Goal: Task Accomplishment & Management: Manage account settings

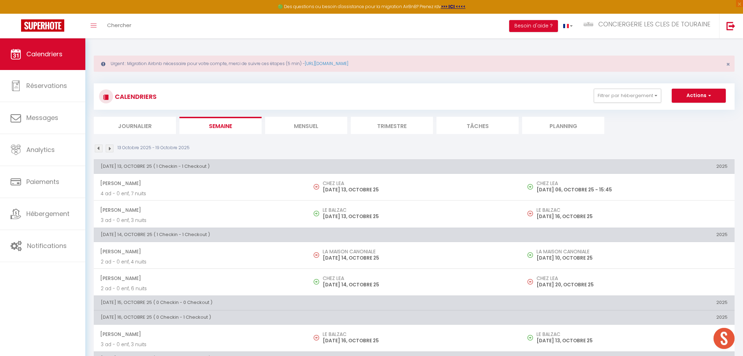
click at [110, 25] on span "Chercher" at bounding box center [119, 24] width 24 height 7
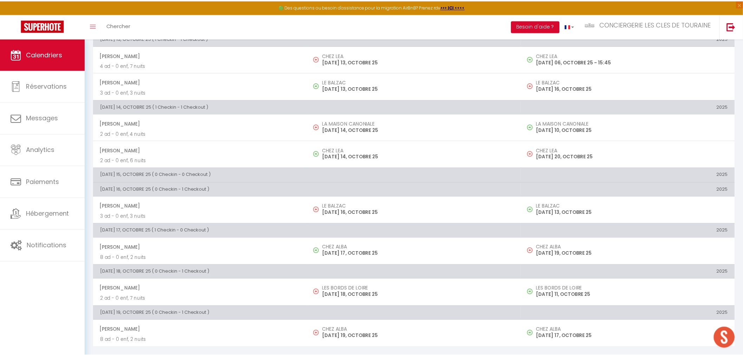
scroll to position [204, 0]
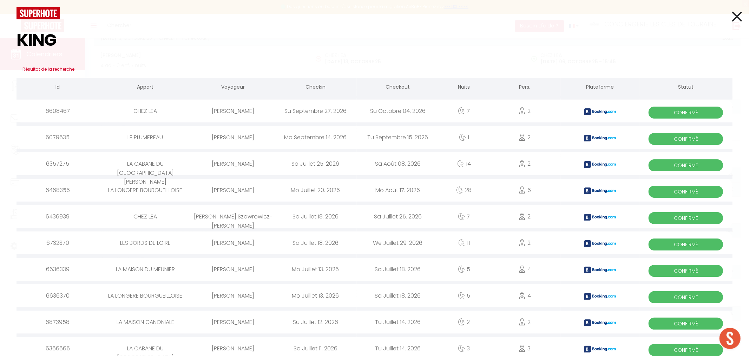
click at [20, 44] on input "KING" at bounding box center [375, 39] width 716 height 41
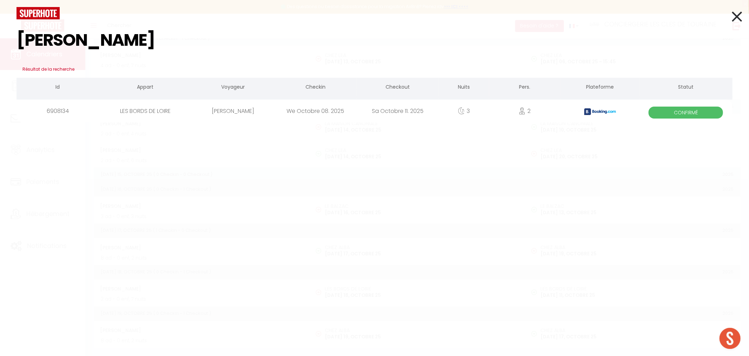
drag, startPoint x: 117, startPoint y: 44, endPoint x: 30, endPoint y: 45, distance: 87.8
click at [30, 45] on input "[PERSON_NAME]" at bounding box center [375, 39] width 716 height 41
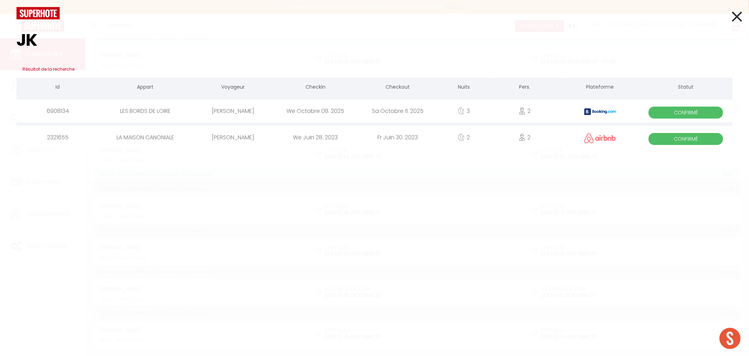
type input "J"
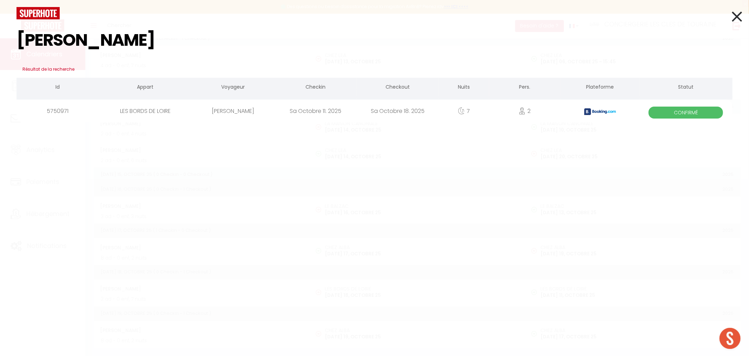
drag, startPoint x: 100, startPoint y: 48, endPoint x: 0, endPoint y: 48, distance: 100.1
click at [0, 48] on div "[PERSON_NAME] Résultat de la recherche Id Appart Voyageur Checkin Checkout Nuit…" at bounding box center [374, 178] width 749 height 356
drag, startPoint x: 87, startPoint y: 45, endPoint x: 0, endPoint y: 30, distance: 88.4
click at [0, 30] on div "[PERSON_NAME] Résultat de la recherche Id Appart Voyageur Checkin Checkout Nuit…" at bounding box center [374, 178] width 749 height 356
drag, startPoint x: 101, startPoint y: 37, endPoint x: 6, endPoint y: 37, distance: 95.2
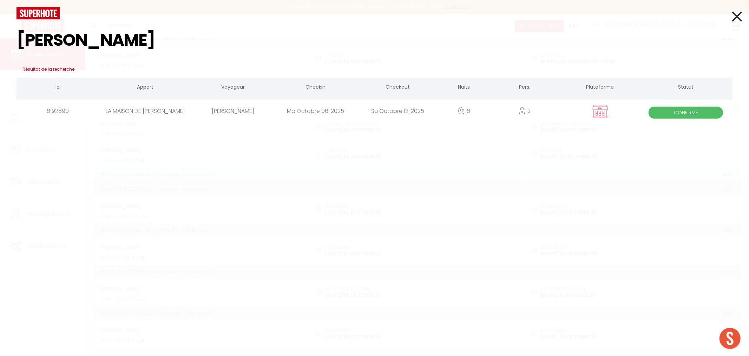
click at [6, 37] on div "[PERSON_NAME] Résultat de la recherche Id Appart Voyageur Checkin Checkout Nuit…" at bounding box center [374, 178] width 749 height 356
drag, startPoint x: 86, startPoint y: 39, endPoint x: 0, endPoint y: 46, distance: 86.0
click at [0, 46] on div "[PERSON_NAME] Résultat de la recherche Id Appart Voyageur Checkin Checkout Nuit…" at bounding box center [374, 178] width 749 height 356
type input "LOIZEAU"
click at [742, 19] on icon at bounding box center [737, 17] width 10 height 18
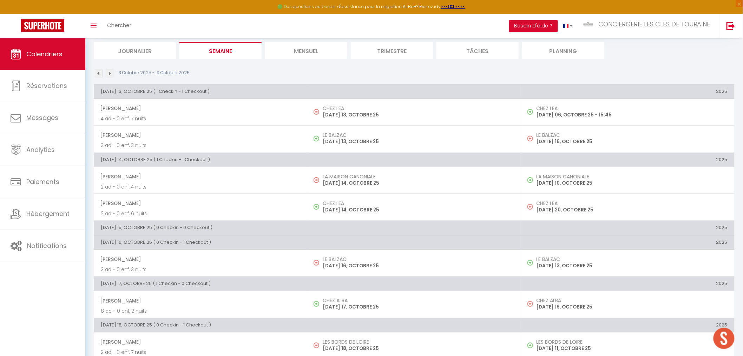
scroll to position [0, 0]
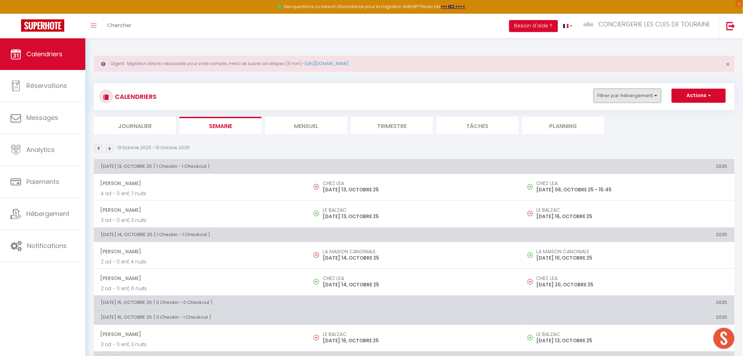
click at [626, 95] on button "Filtrer par hébergement" at bounding box center [627, 96] width 67 height 14
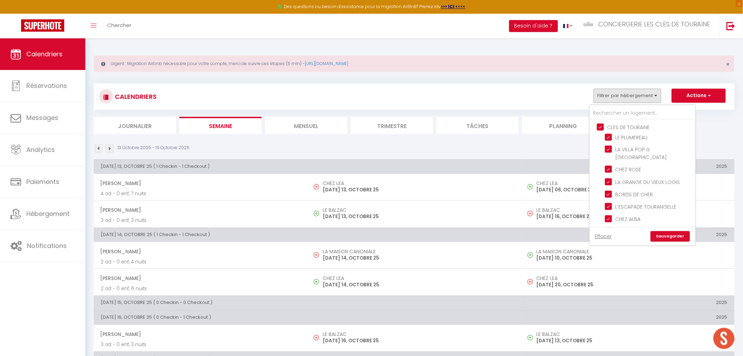
click at [604, 124] on input "CLES DE TOURAINE" at bounding box center [649, 126] width 105 height 7
checkbox input "false"
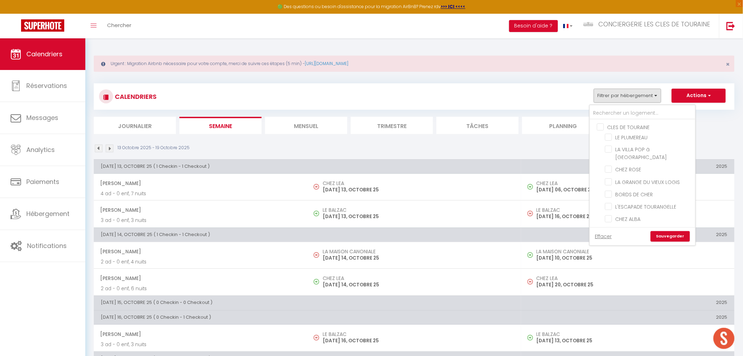
checkbox input "false"
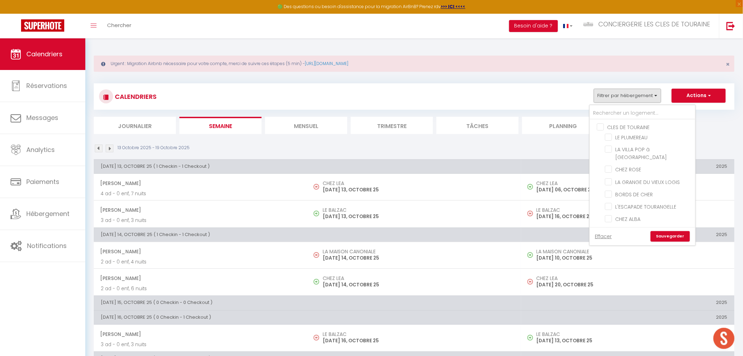
checkbox input "false"
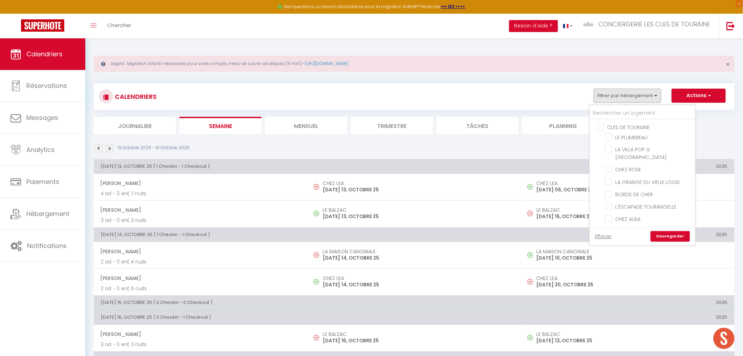
checkbox input "false"
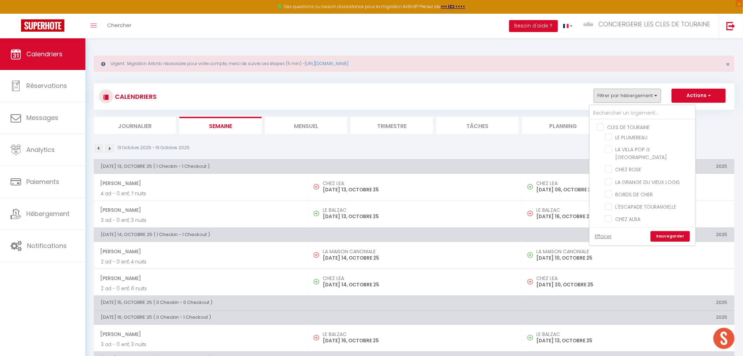
checkbox input "false"
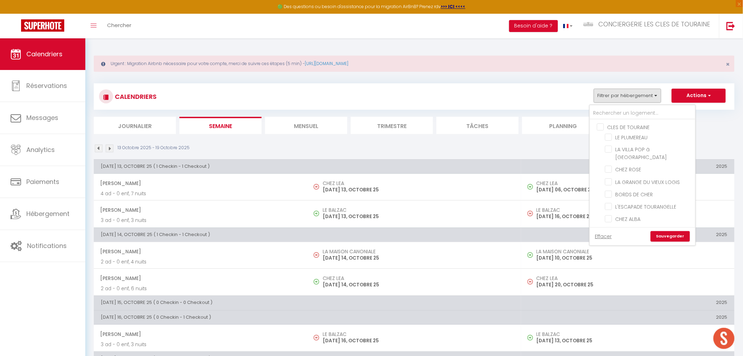
checkbox input "false"
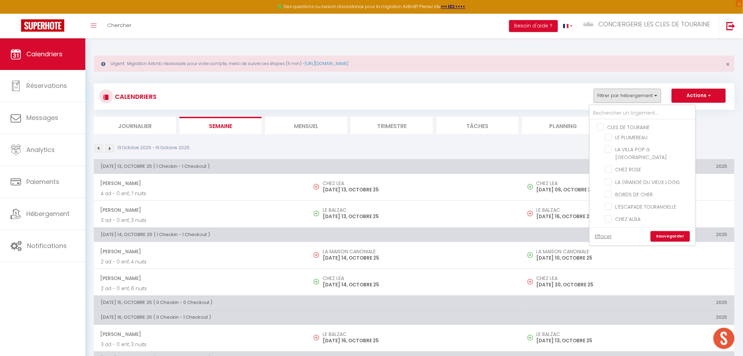
checkbox input "false"
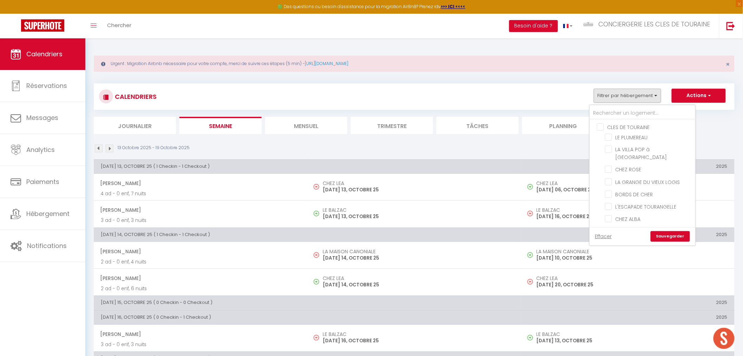
checkbox input "false"
click at [605, 125] on input "CLES DE TOURAINE" at bounding box center [649, 126] width 105 height 7
checkbox input "true"
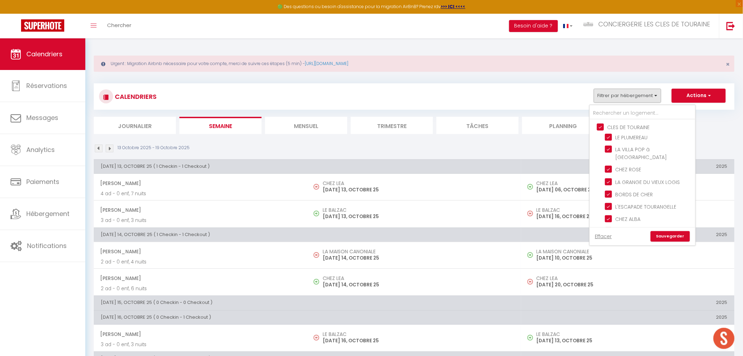
checkbox input "true"
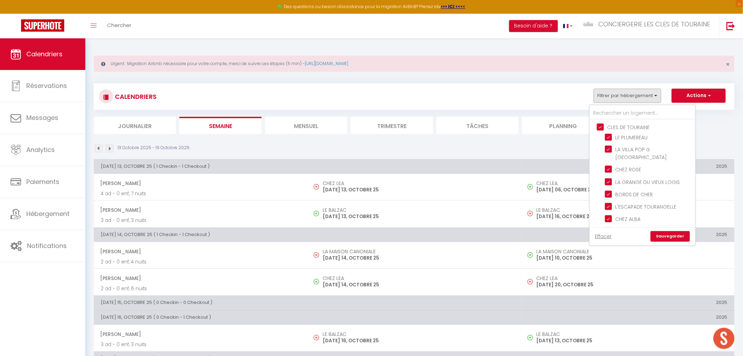
checkbox input "true"
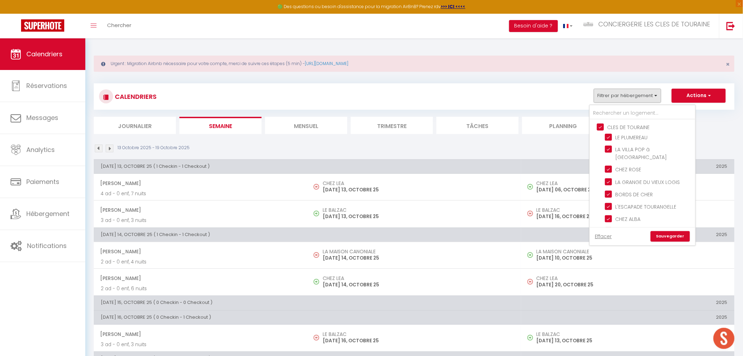
checkbox input "true"
checkbox input "false"
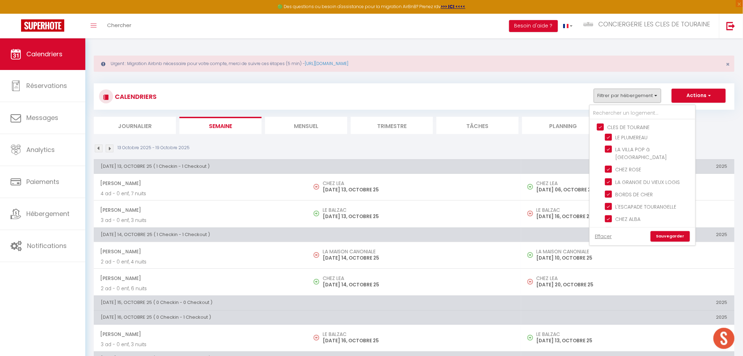
checkbox input "false"
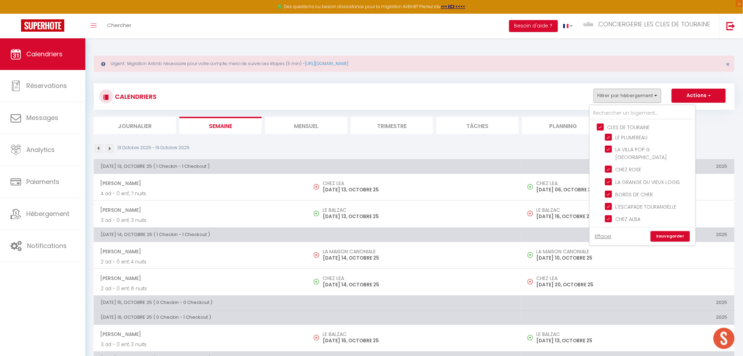
checkbox input "false"
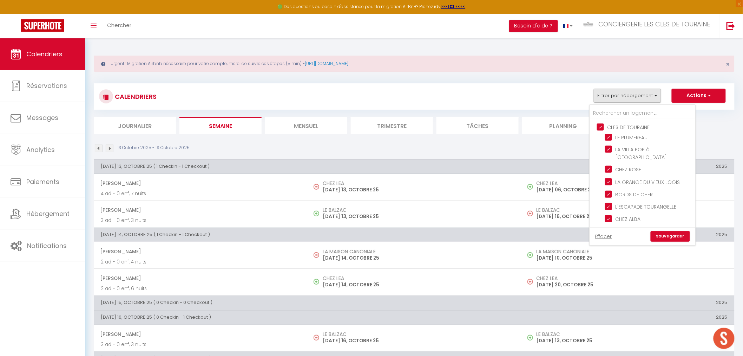
checkbox input "false"
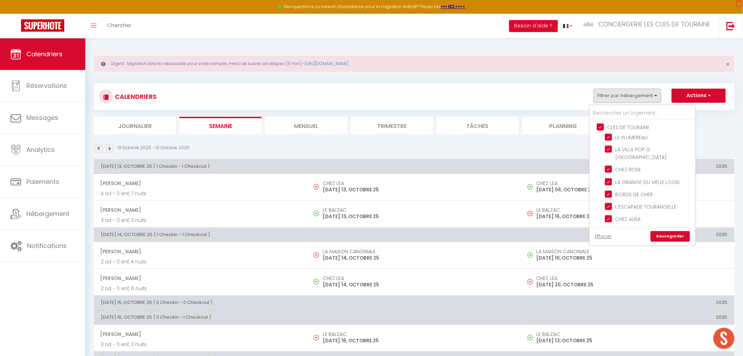
checkbox input "false"
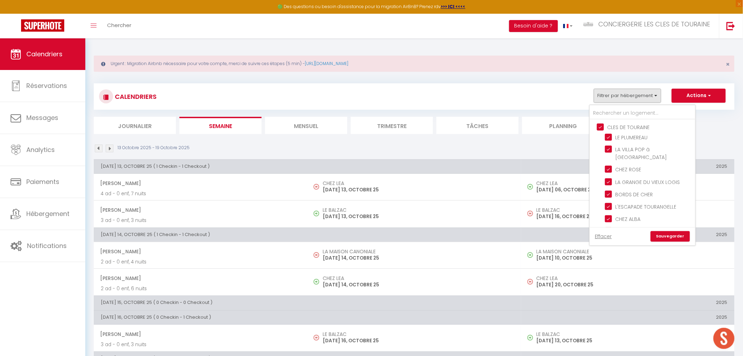
checkbox input "false"
click at [599, 131] on input "KETTY" at bounding box center [649, 134] width 105 height 7
checkbox input "true"
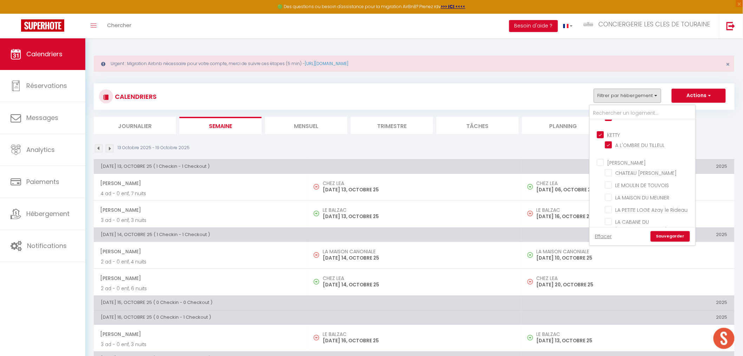
checkbox input "false"
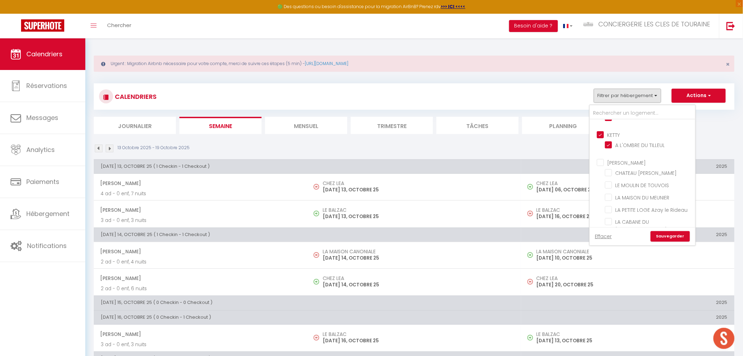
checkbox input "false"
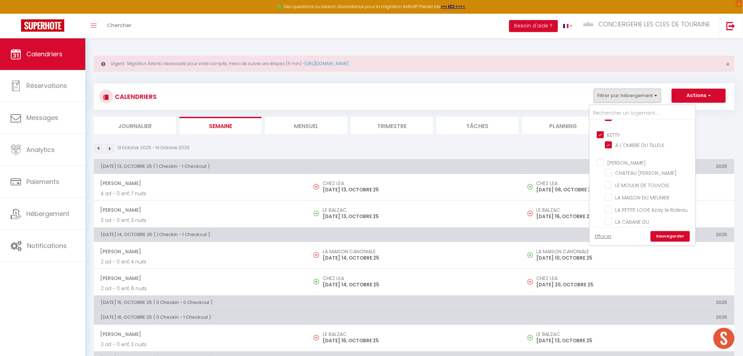
checkbox input "false"
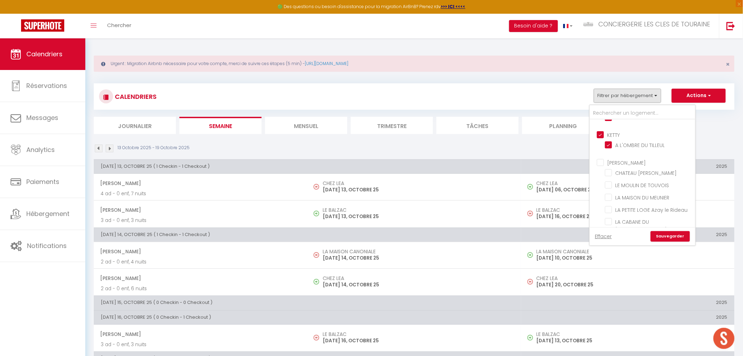
checkbox input "false"
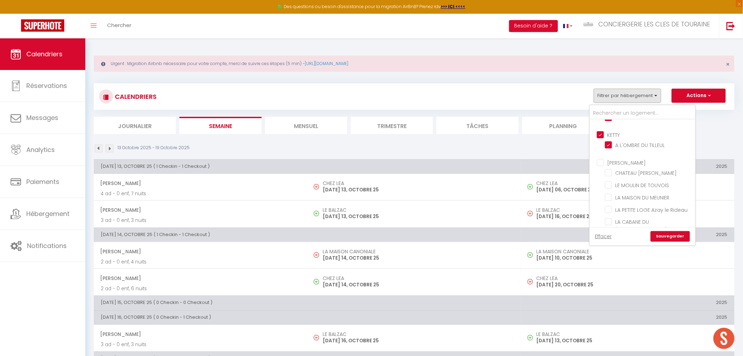
checkbox input "false"
click at [600, 158] on input "[PERSON_NAME]" at bounding box center [649, 161] width 105 height 7
checkbox input "true"
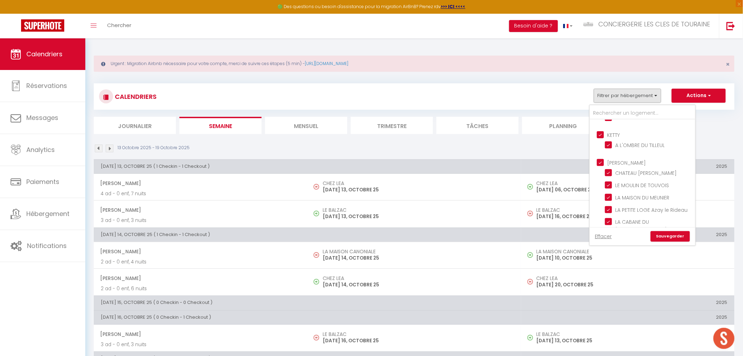
checkbox input "true"
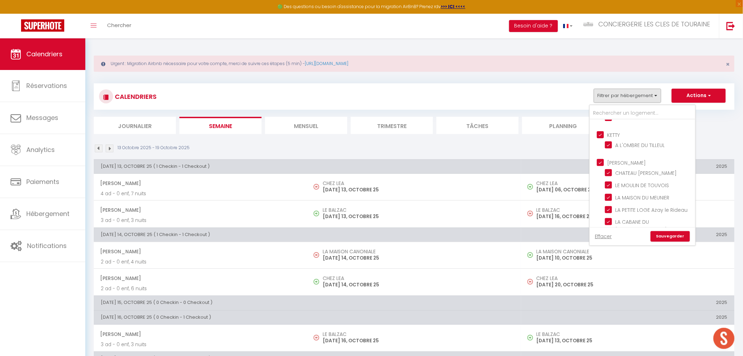
checkbox input "true"
checkbox input "false"
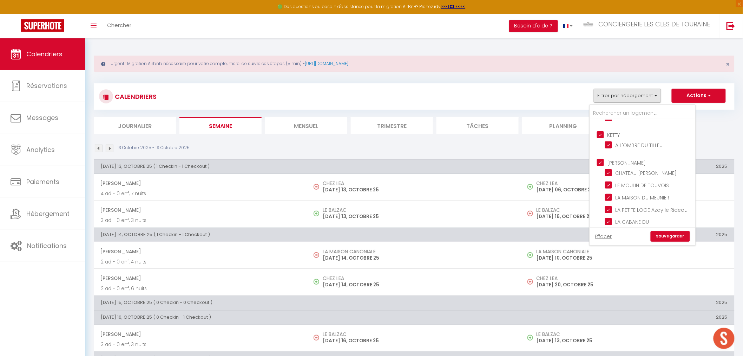
checkbox input "false"
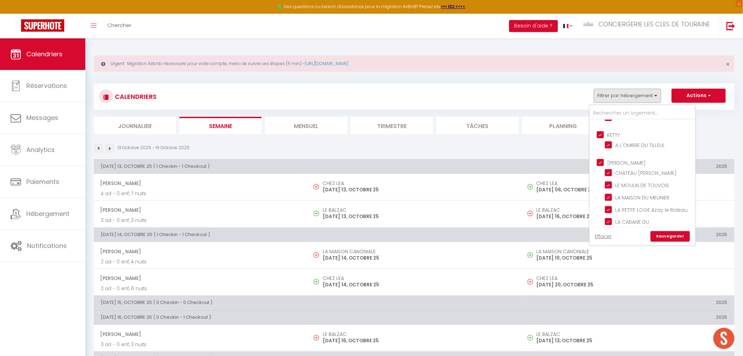
checkbox input "false"
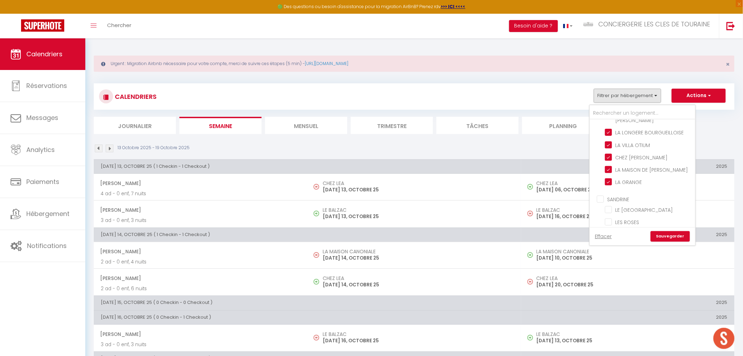
click at [602, 195] on input "SANDRINE" at bounding box center [649, 198] width 105 height 7
checkbox input "true"
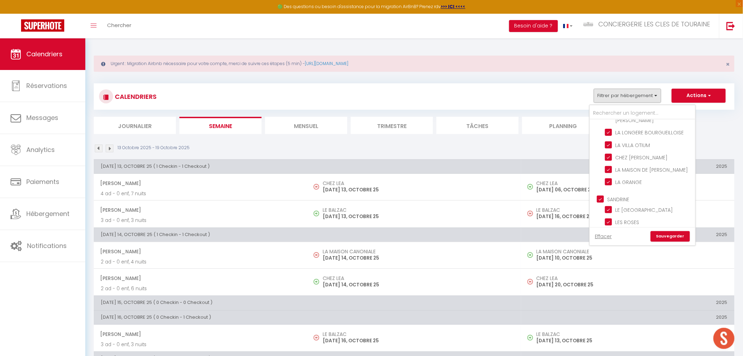
checkbox input "true"
checkbox input "false"
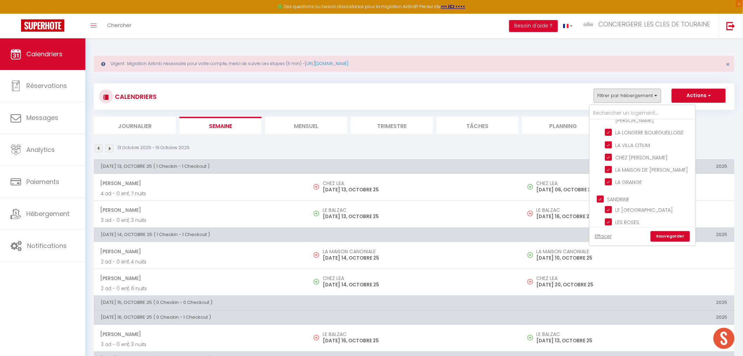
checkbox input "false"
click at [601, 150] on input "NIMAS" at bounding box center [649, 153] width 105 height 7
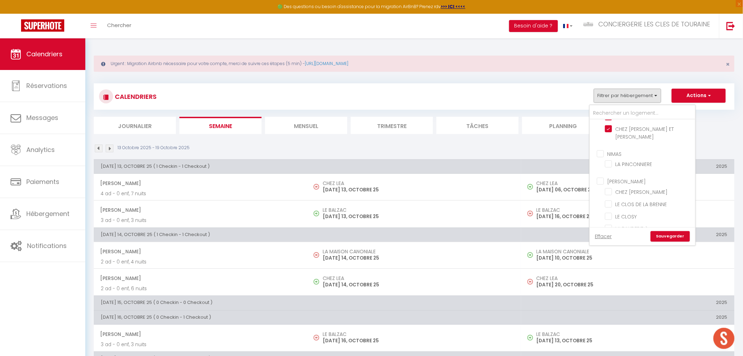
checkbox input "true"
checkbox input "false"
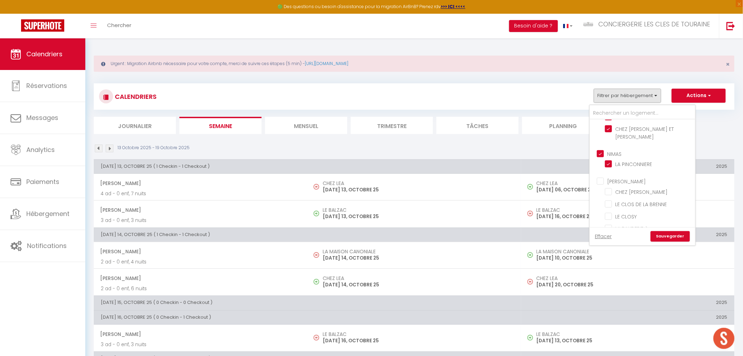
checkbox input "false"
click at [601, 177] on input "[PERSON_NAME]" at bounding box center [649, 180] width 105 height 7
checkbox input "true"
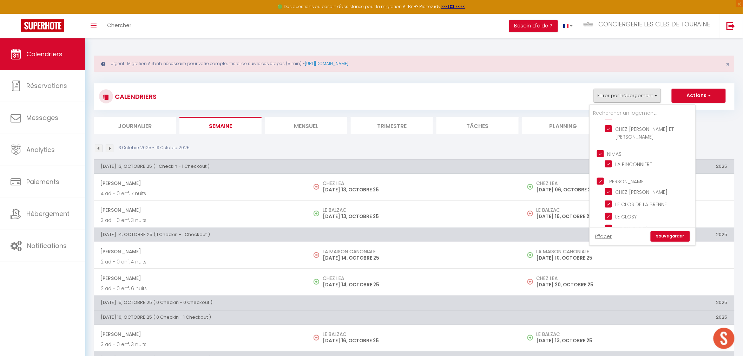
checkbox input "true"
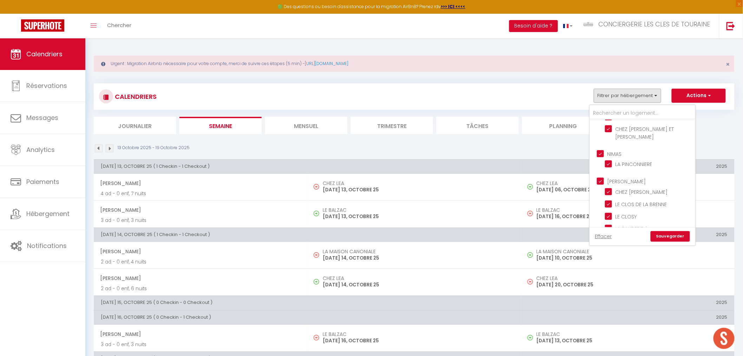
checkbox input "false"
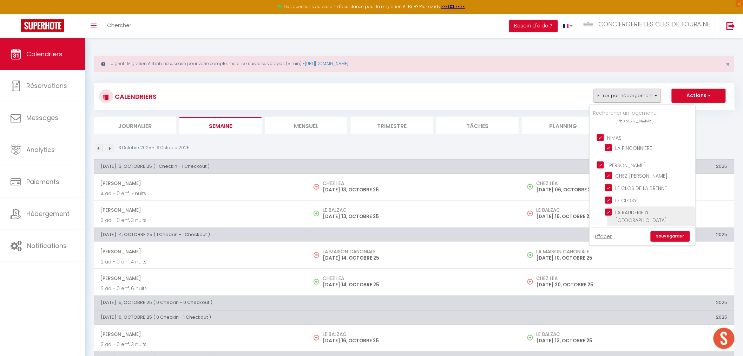
scroll to position [459, 0]
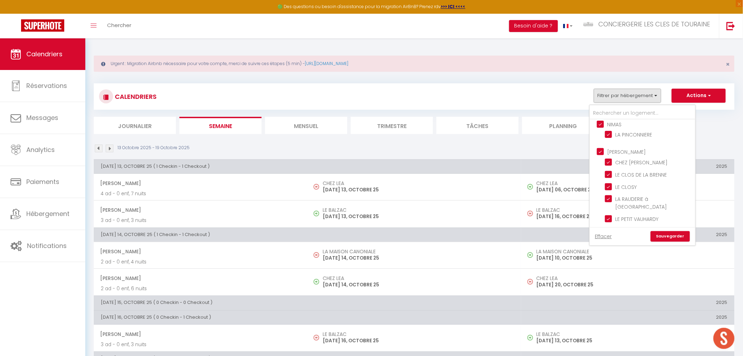
click at [601, 232] on input "Autres" at bounding box center [649, 235] width 105 height 7
checkbox input "true"
click at [667, 234] on link "Sauvegarder" at bounding box center [670, 236] width 39 height 11
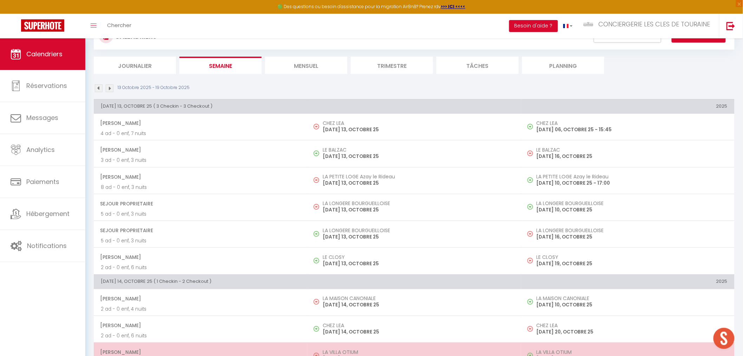
scroll to position [0, 0]
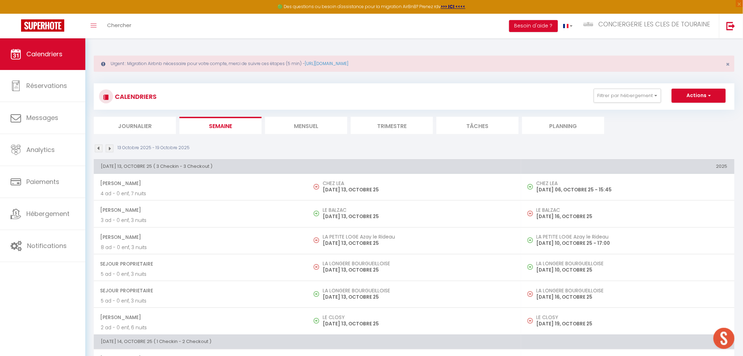
click at [98, 147] on img at bounding box center [99, 148] width 8 height 8
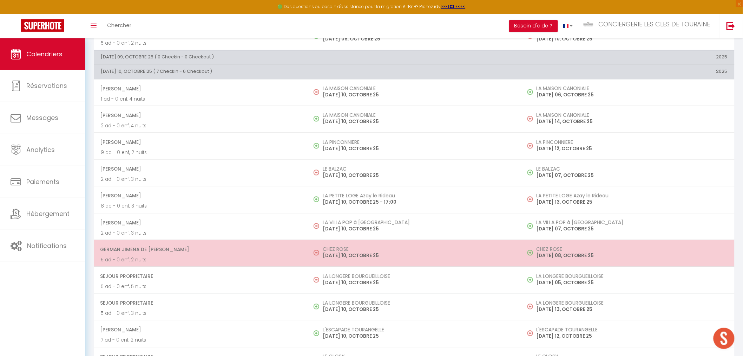
scroll to position [468, 0]
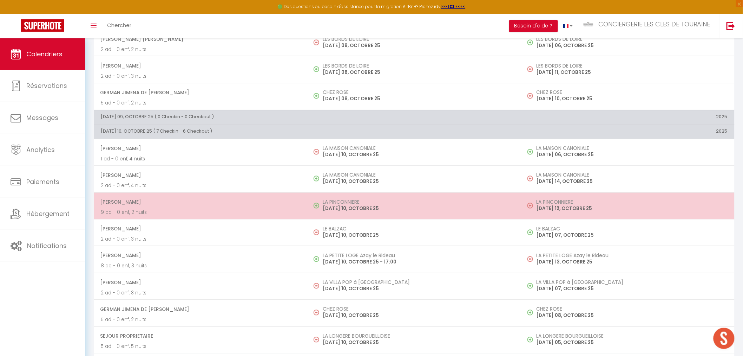
click at [402, 199] on td "LA PINCONNIERE [DATE] 10, OCTOBRE 25" at bounding box center [414, 206] width 214 height 27
select select "OK"
select select "KO"
select select "0"
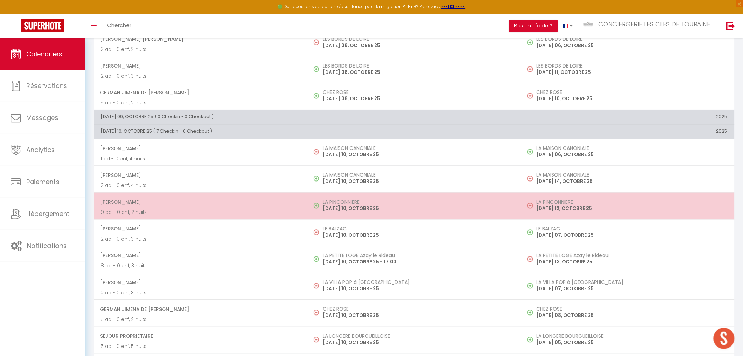
select select "1"
select select
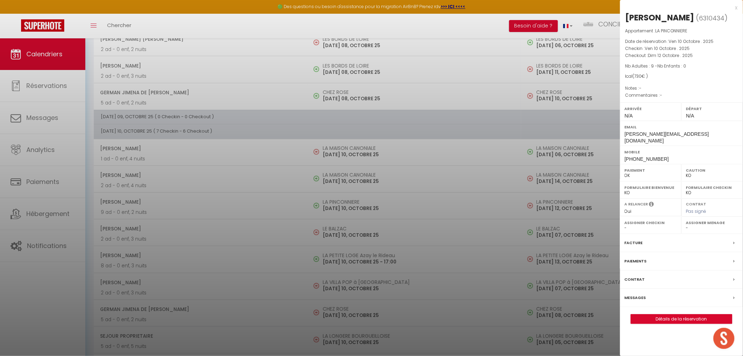
select select "21474"
drag, startPoint x: 653, startPoint y: 314, endPoint x: 507, endPoint y: 240, distance: 164.3
click at [653, 314] on link "Détails de la réservation" at bounding box center [681, 318] width 101 height 9
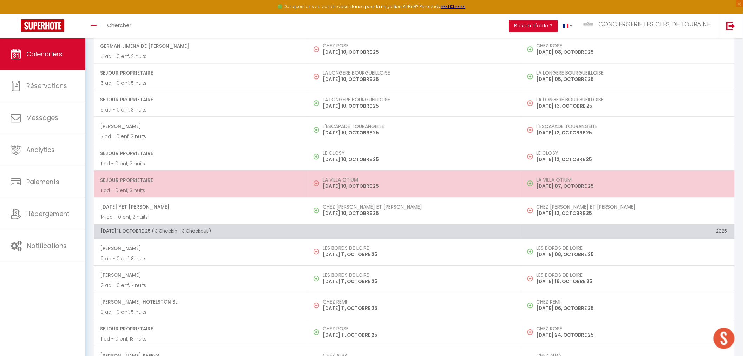
scroll to position [702, 0]
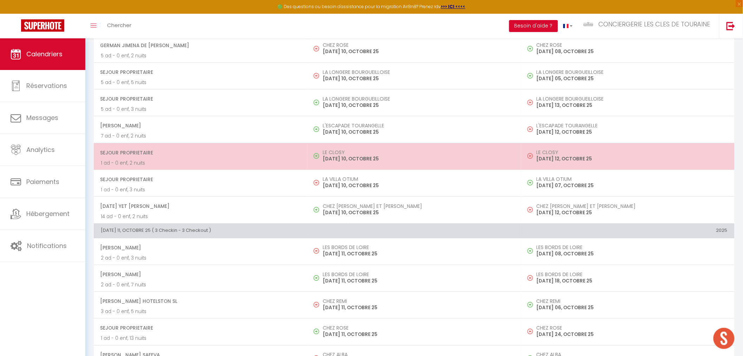
click at [414, 165] on td "LE CLOSY [DATE] 10, OCTOBRE 25" at bounding box center [414, 156] width 214 height 27
select select "OK"
select select "KO"
select select "0"
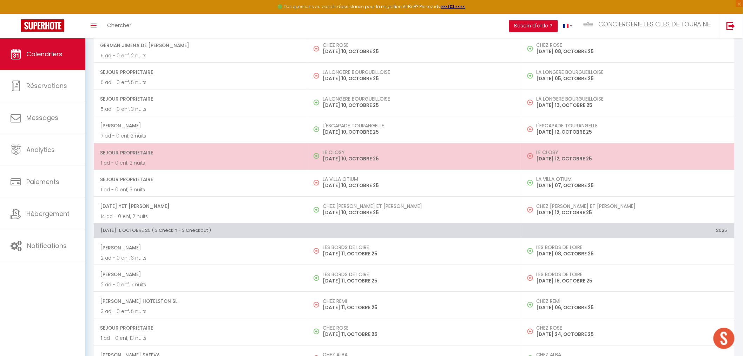
select select "1"
select select
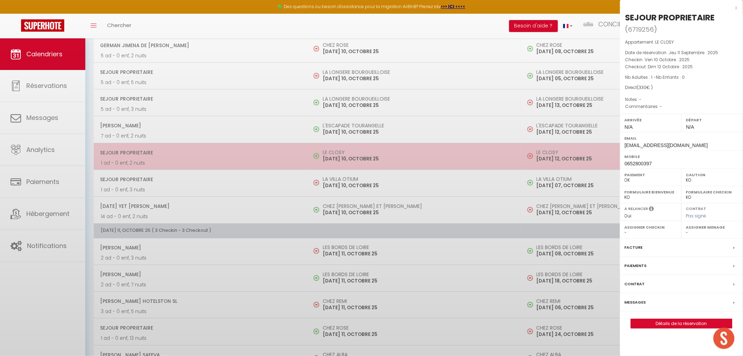
select select "30277"
select select "8116"
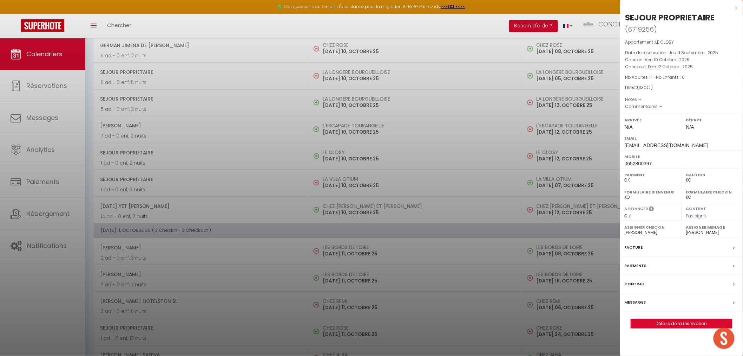
click at [37, 315] on div at bounding box center [371, 178] width 743 height 356
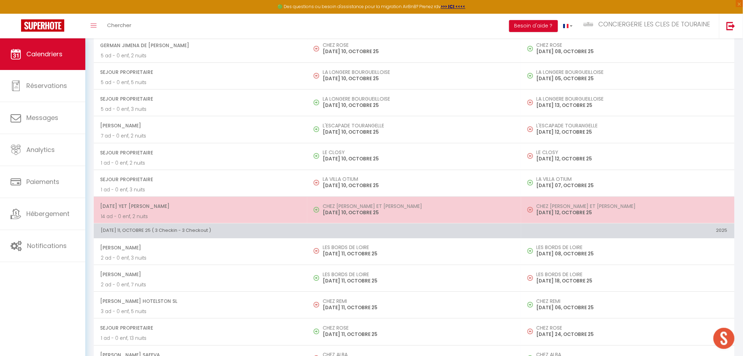
scroll to position [731, 0]
click at [377, 215] on p "[DATE] 10, OCTOBRE 25" at bounding box center [418, 212] width 191 height 7
select select "OK"
select select "25038"
select select "32445"
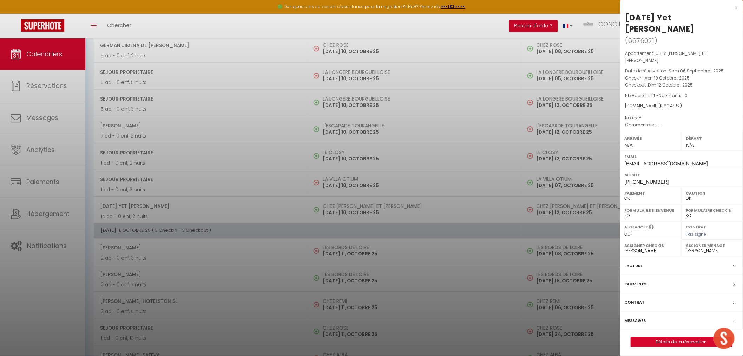
click at [53, 281] on div at bounding box center [371, 178] width 743 height 356
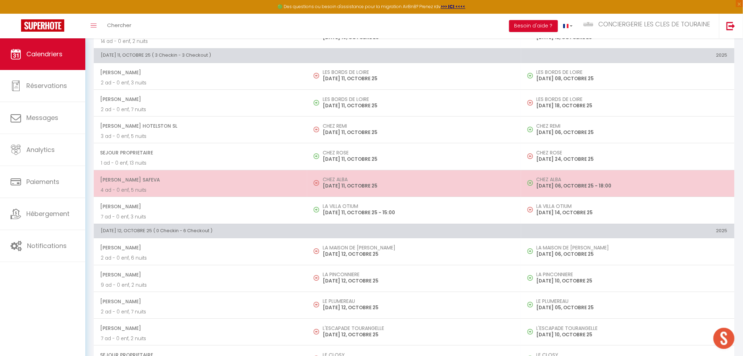
scroll to position [926, 0]
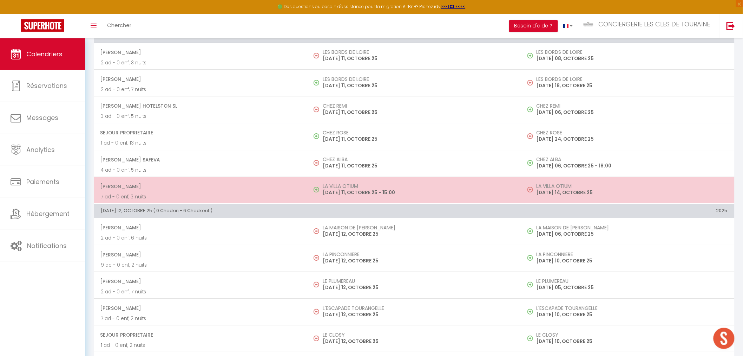
click at [338, 191] on p "[DATE] 11, OCTOBRE 25 - 15:00" at bounding box center [418, 192] width 191 height 7
select select "8047"
select select
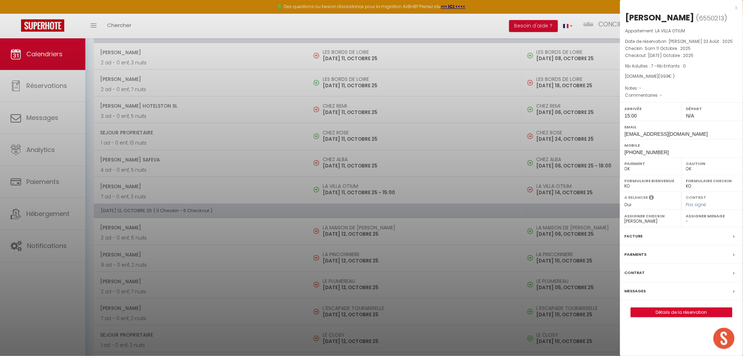
click at [43, 285] on div at bounding box center [371, 178] width 743 height 356
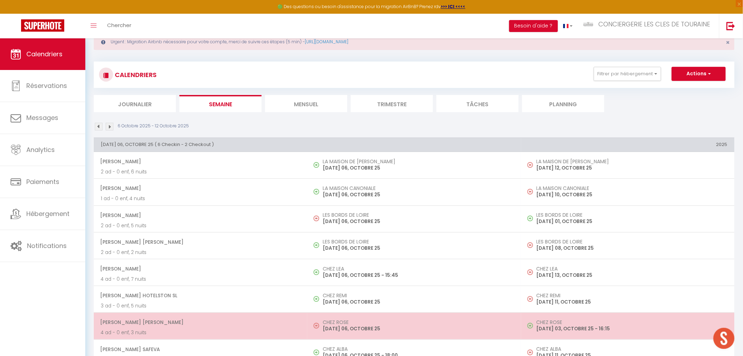
scroll to position [0, 0]
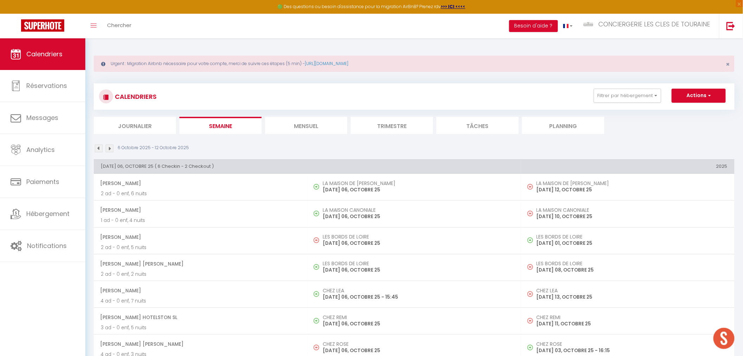
click at [108, 149] on img at bounding box center [110, 148] width 8 height 8
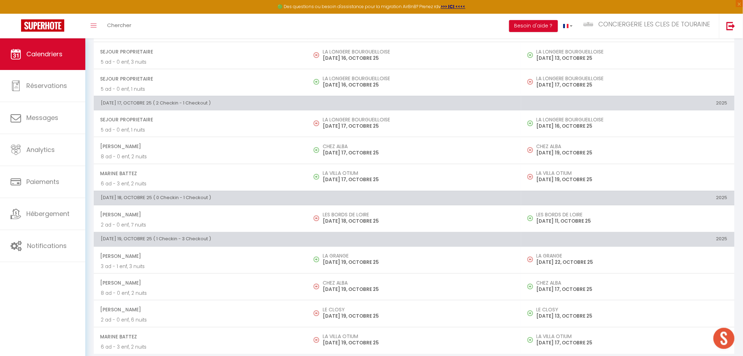
scroll to position [450, 0]
